Goal: Navigation & Orientation: Find specific page/section

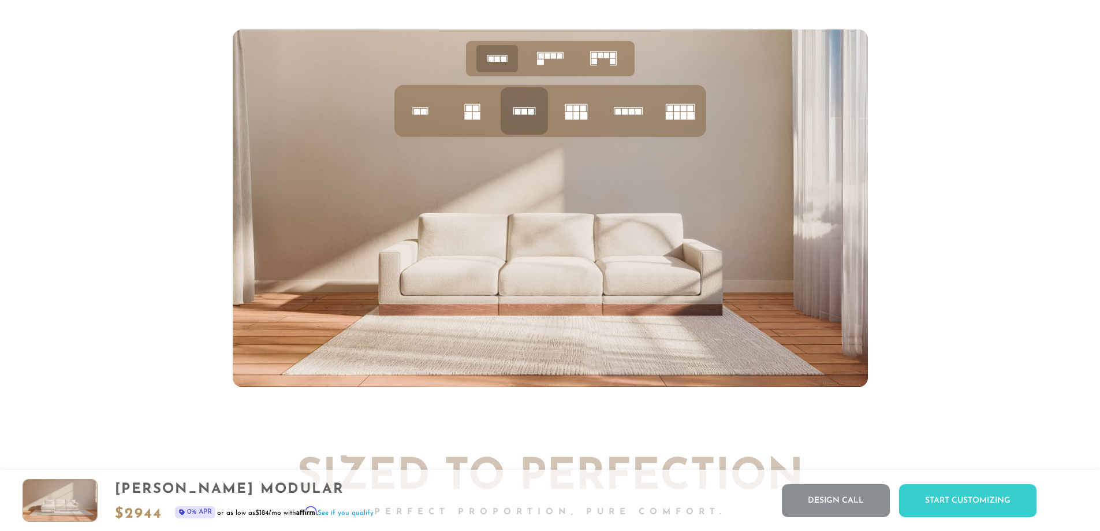
scroll to position [4938, 0]
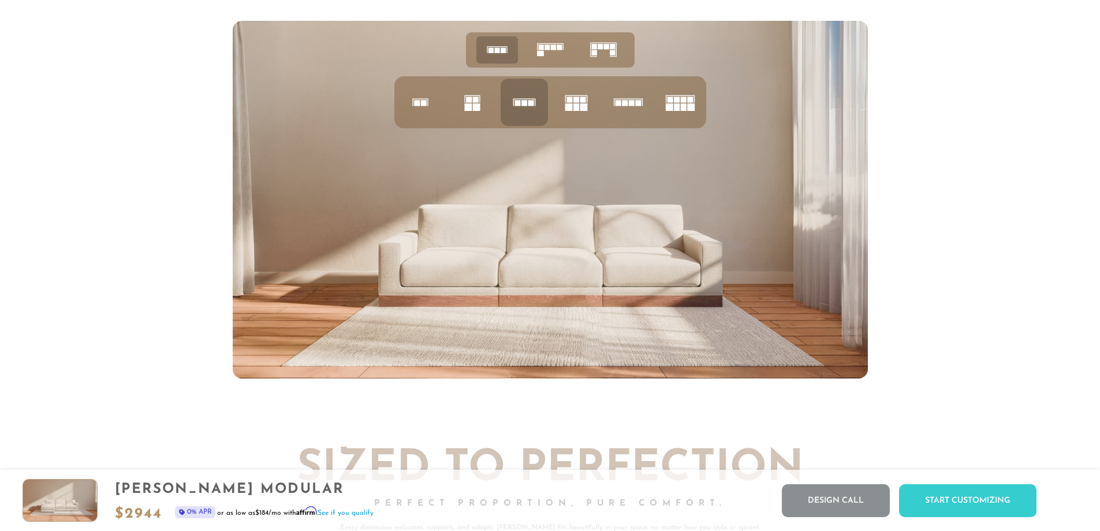
click at [575, 102] on rect at bounding box center [576, 99] width 6 height 6
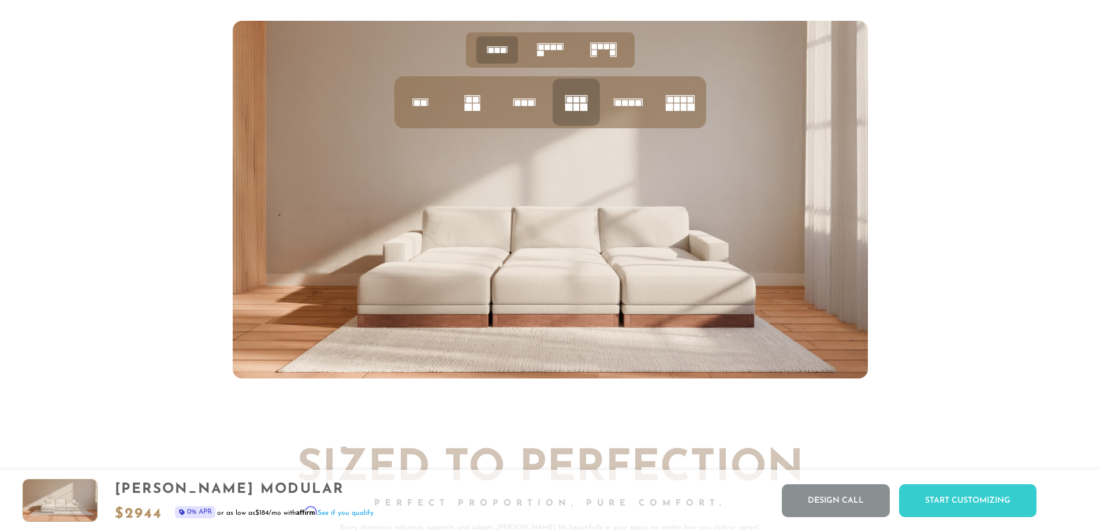
click at [509, 108] on icon at bounding box center [524, 102] width 39 height 39
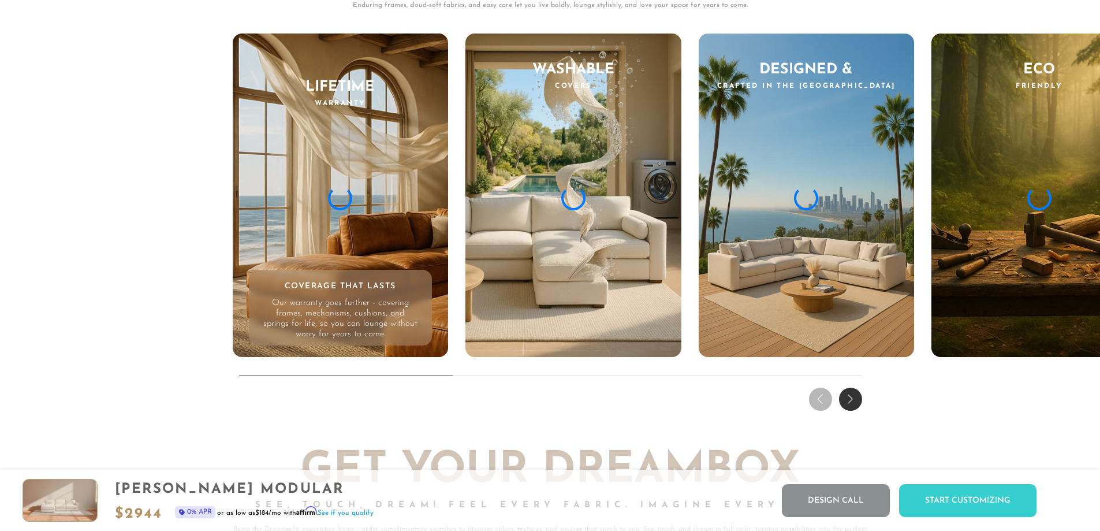
scroll to position [11558, 0]
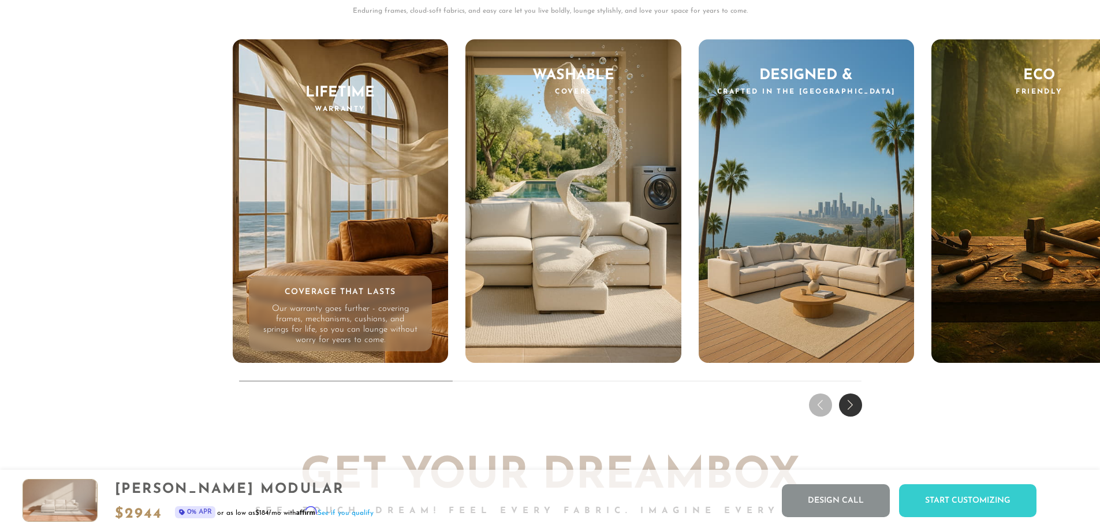
click at [855, 414] on div "Next slide" at bounding box center [850, 404] width 23 height 23
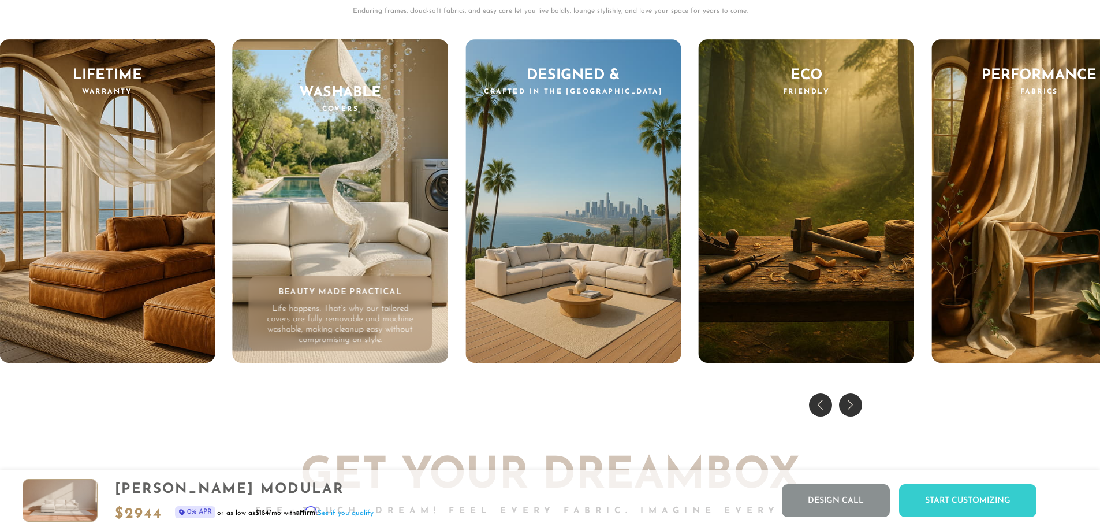
click at [855, 414] on div "Next slide" at bounding box center [850, 404] width 23 height 23
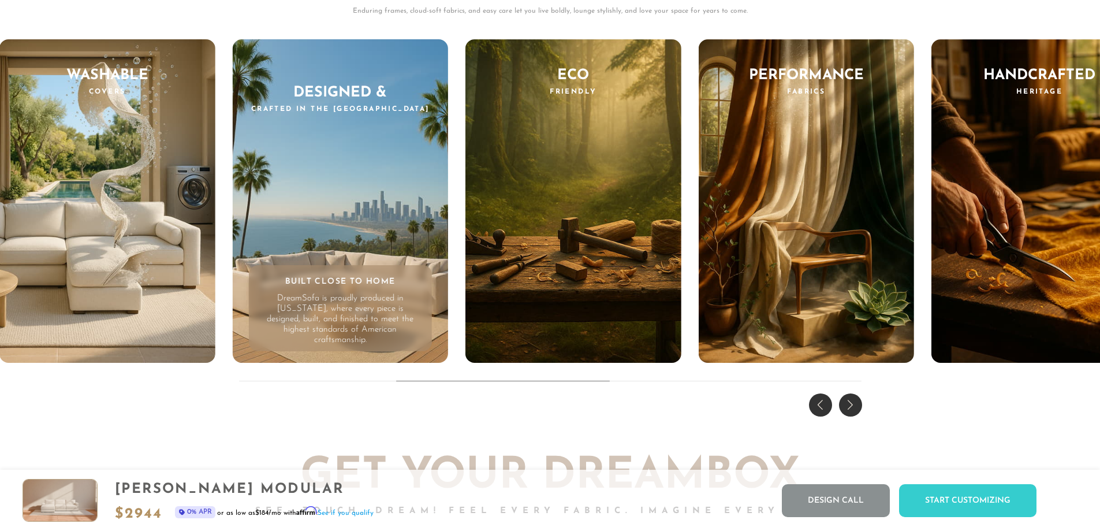
click at [855, 414] on div "Next slide" at bounding box center [850, 404] width 23 height 23
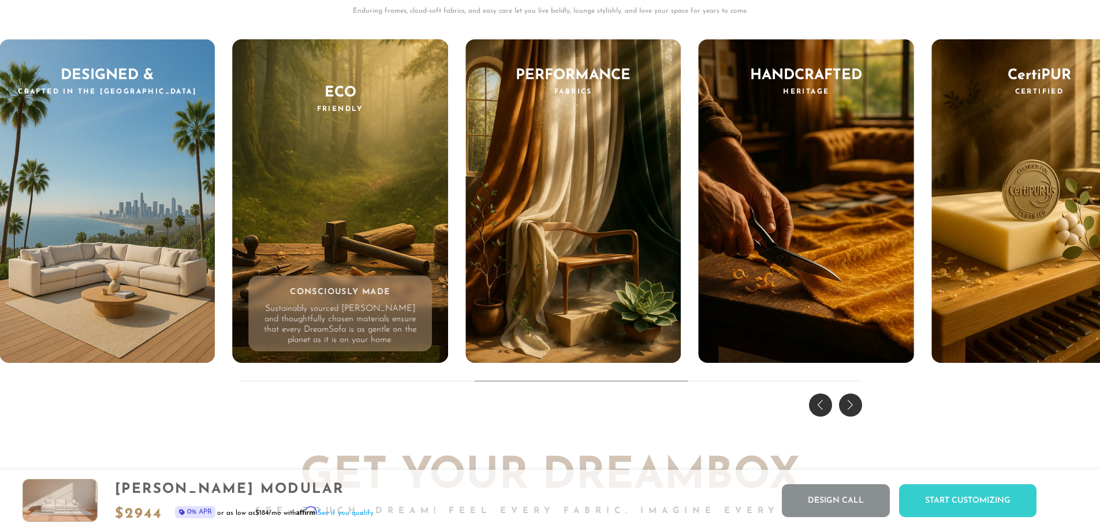
click at [855, 414] on div "Next slide" at bounding box center [850, 404] width 23 height 23
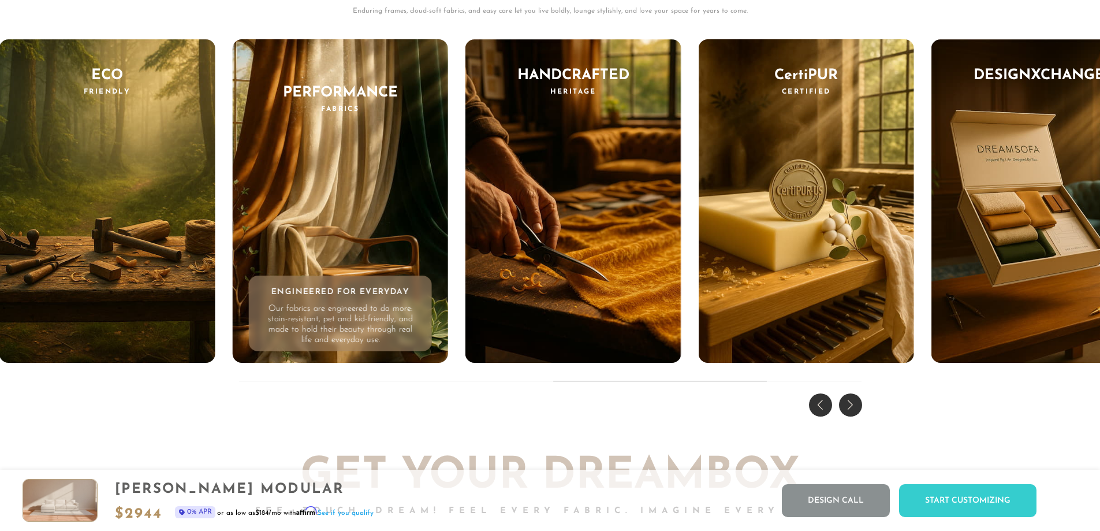
click at [855, 414] on div "Next slide" at bounding box center [850, 404] width 23 height 23
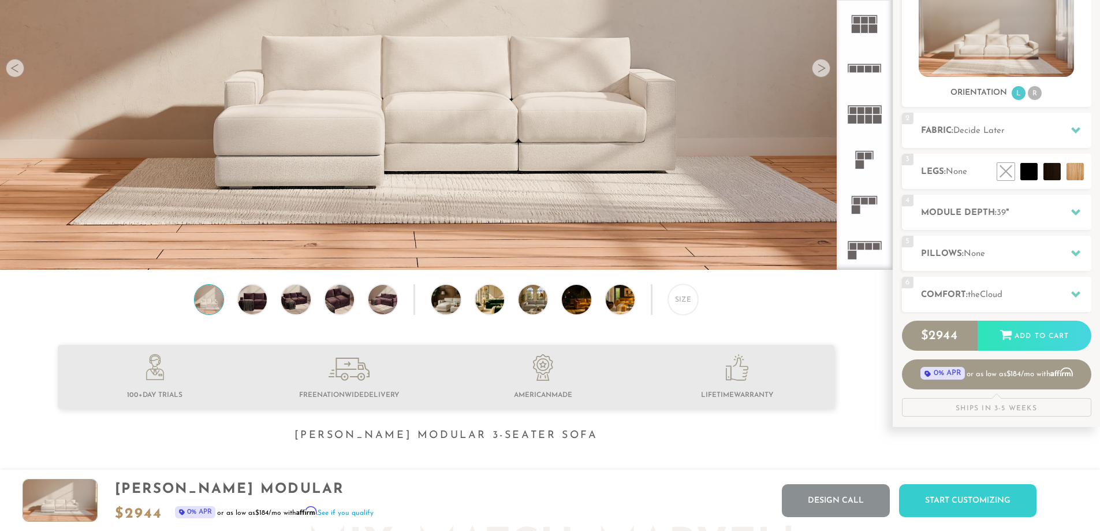
scroll to position [0, 0]
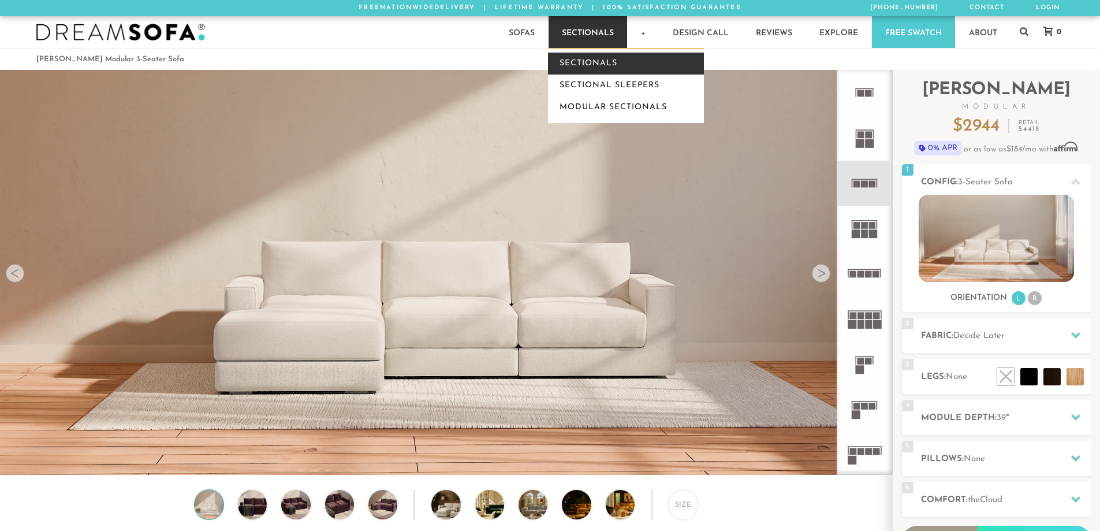
click at [575, 64] on link "Sectionals" at bounding box center [626, 64] width 156 height 22
